Goal: Information Seeking & Learning: Find specific fact

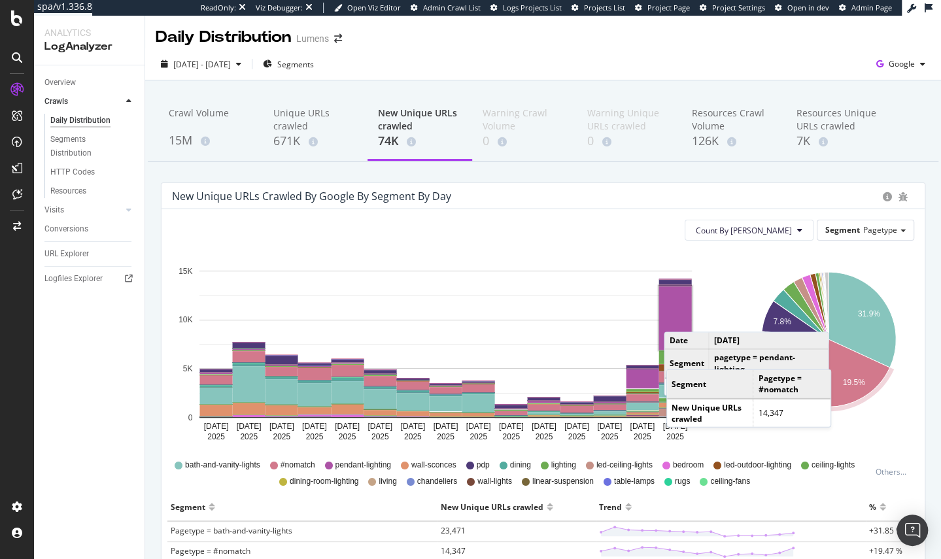
click at [677, 319] on rect "A chart." at bounding box center [675, 318] width 33 height 63
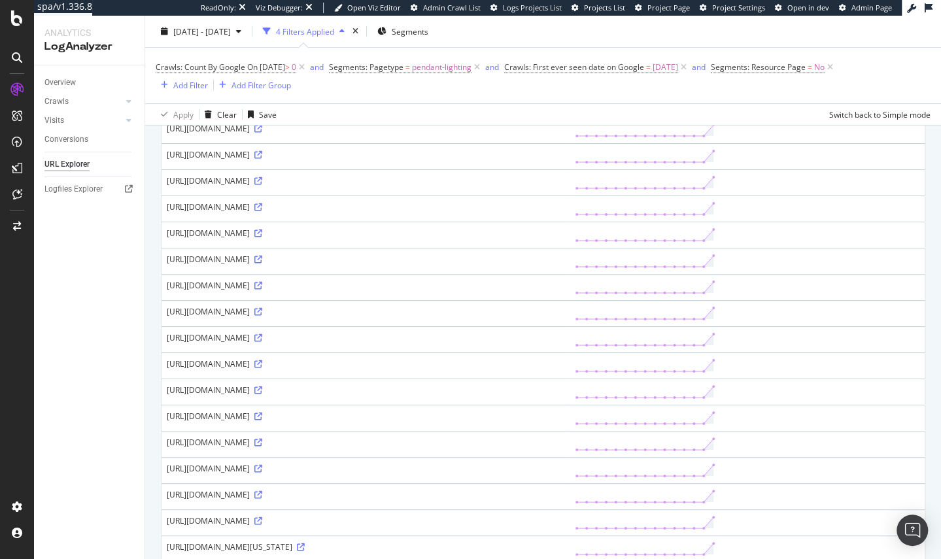
scroll to position [245, 0]
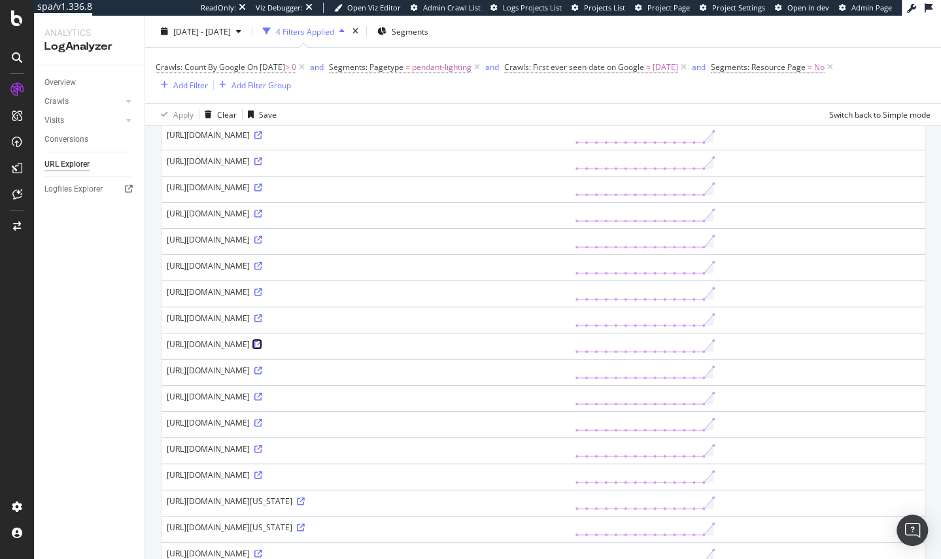
click at [262, 349] on icon at bounding box center [258, 345] width 8 height 8
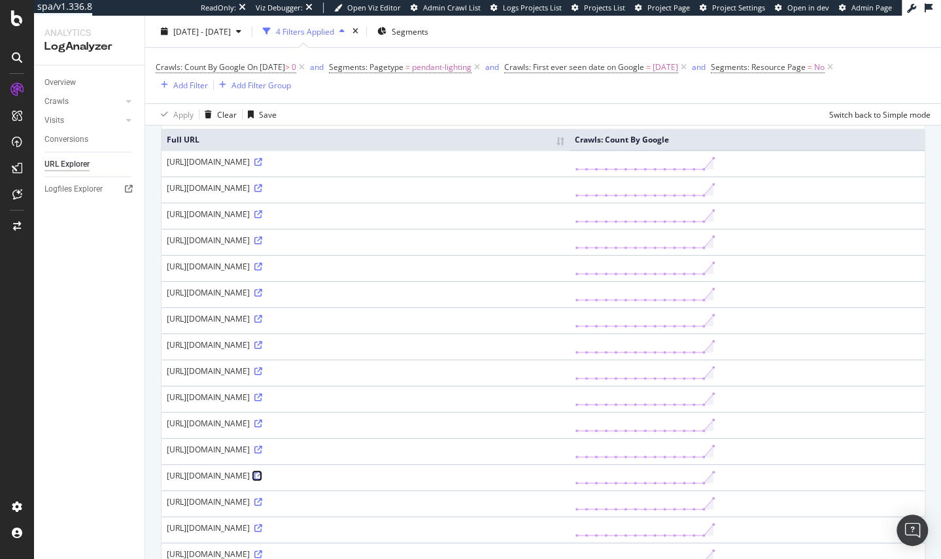
scroll to position [112, 0]
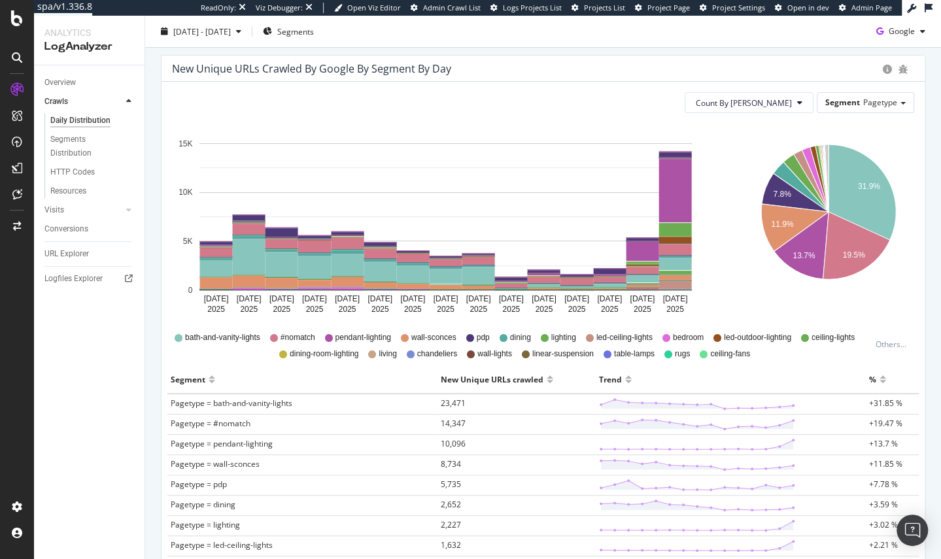
scroll to position [130, 0]
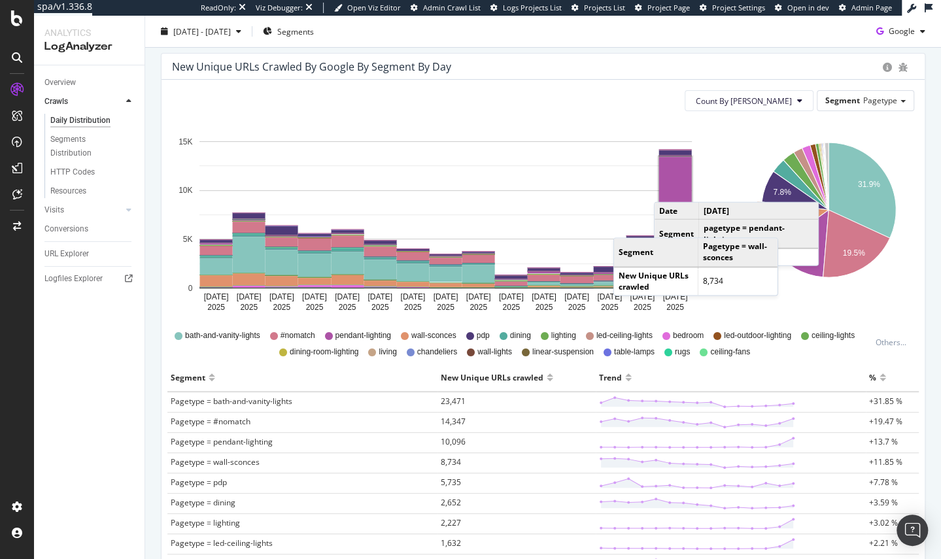
click at [667, 188] on rect "A chart." at bounding box center [675, 188] width 33 height 63
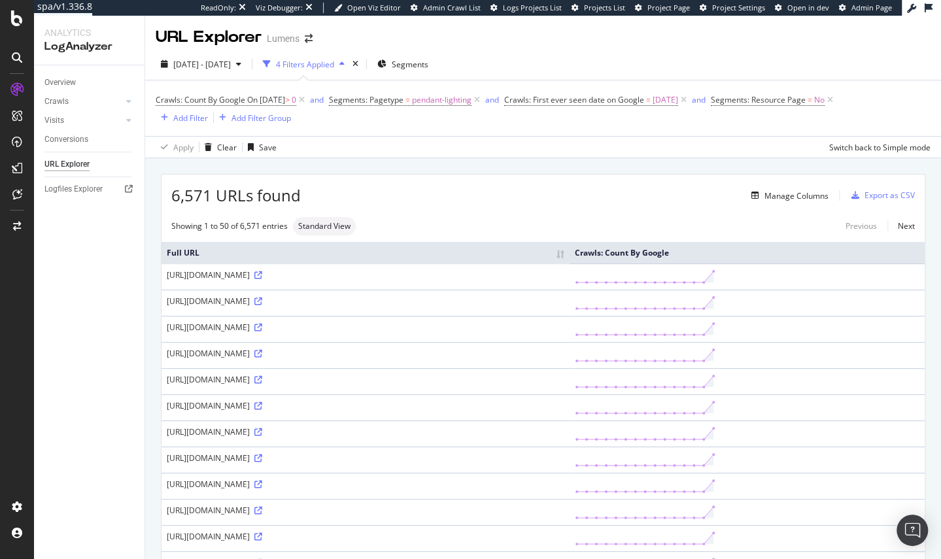
drag, startPoint x: 203, startPoint y: 467, endPoint x: 164, endPoint y: 457, distance: 41.3
click at [164, 457] on td "[URL][DOMAIN_NAME]" at bounding box center [366, 460] width 408 height 26
copy div "[URL][DOMAIN_NAME]"
